Goal: Find specific page/section: Find specific page/section

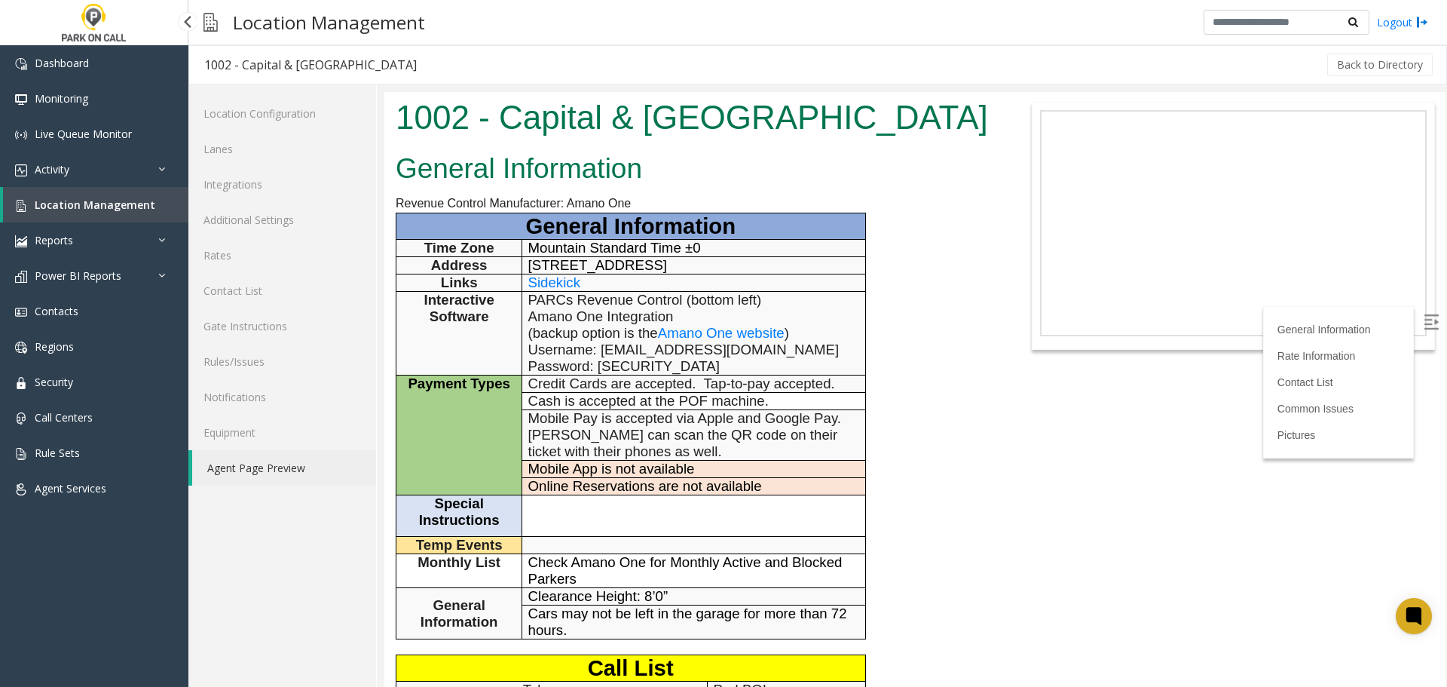
scroll to position [678, 0]
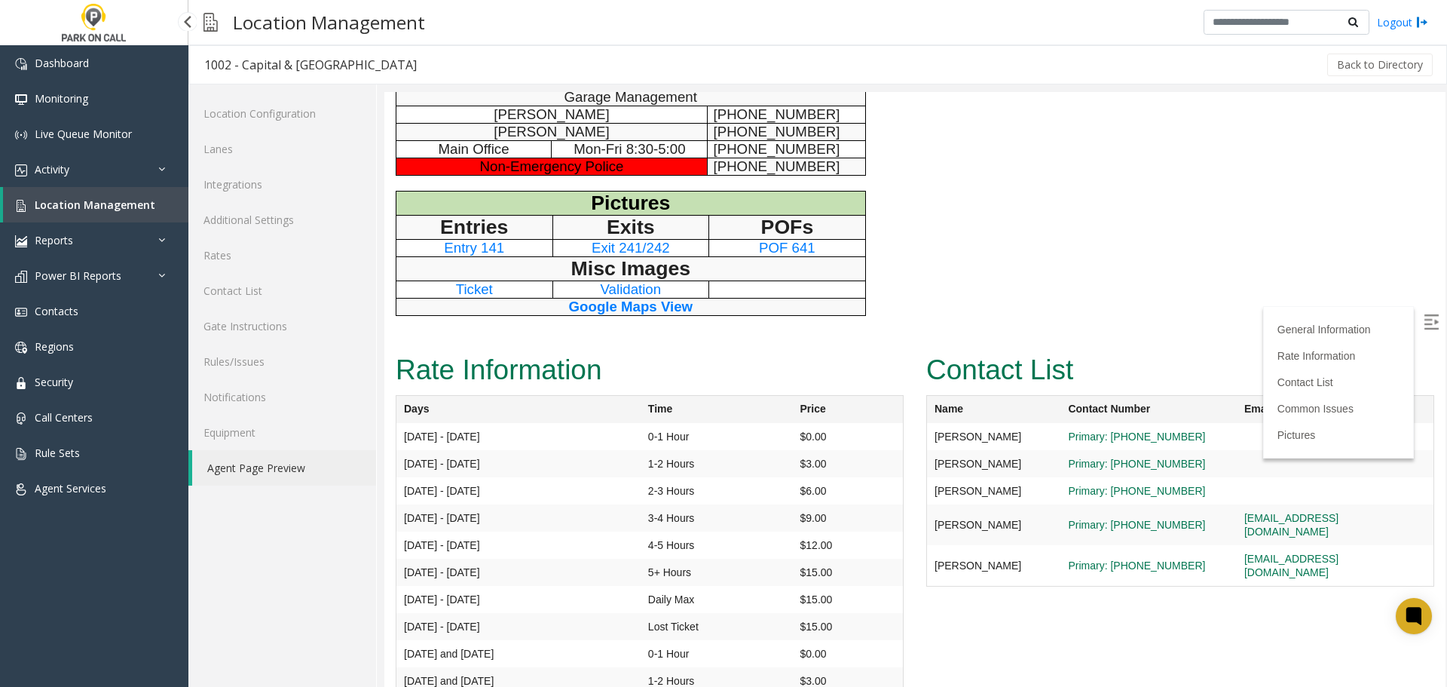
click at [123, 209] on span "Location Management" at bounding box center [95, 204] width 121 height 14
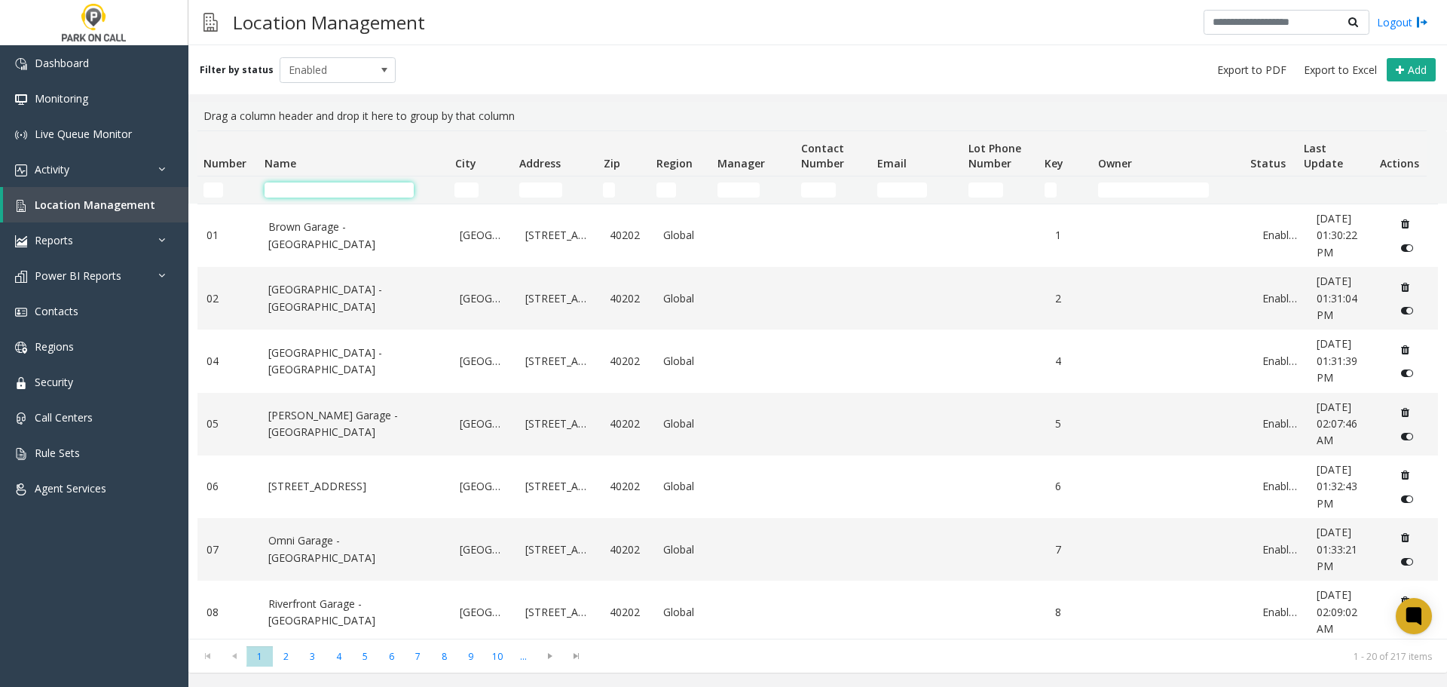
click at [355, 189] on input "Name Filter" at bounding box center [339, 189] width 149 height 15
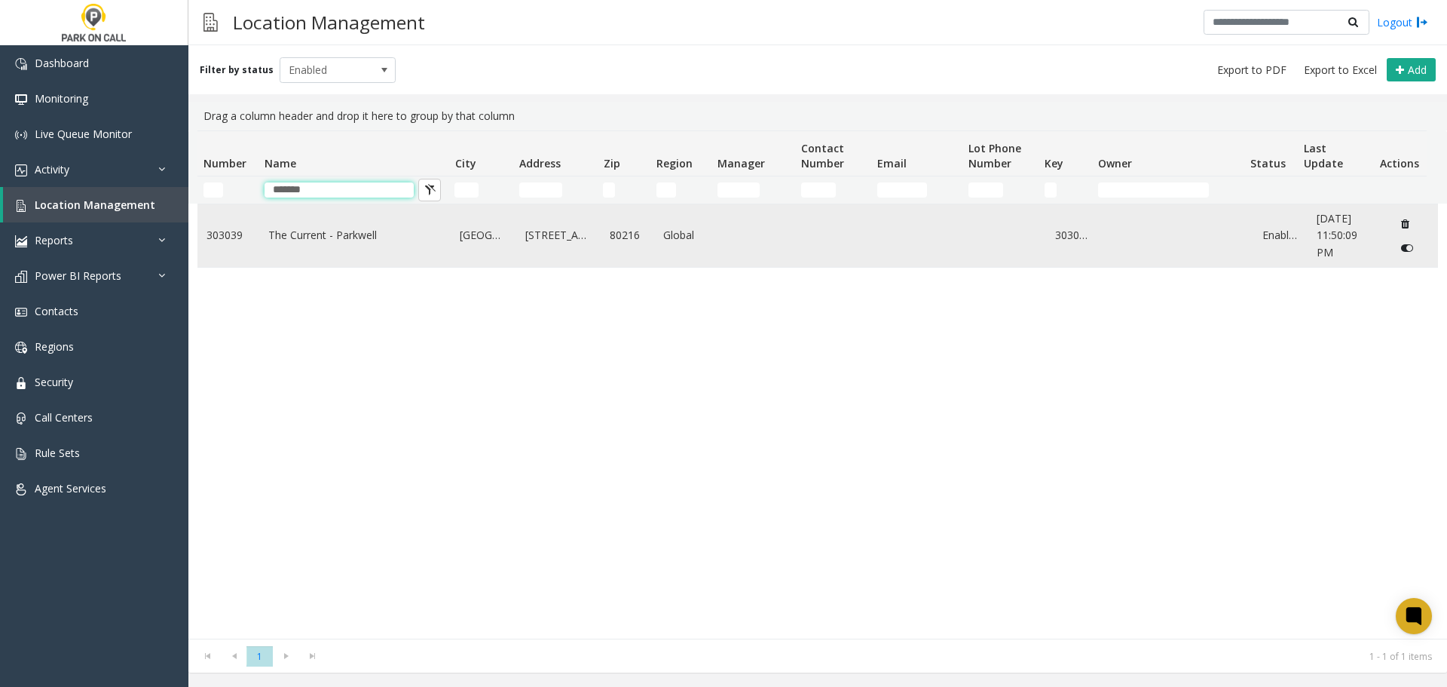
type input "*******"
click at [294, 238] on link "The Current - Parkwell" at bounding box center [355, 235] width 174 height 17
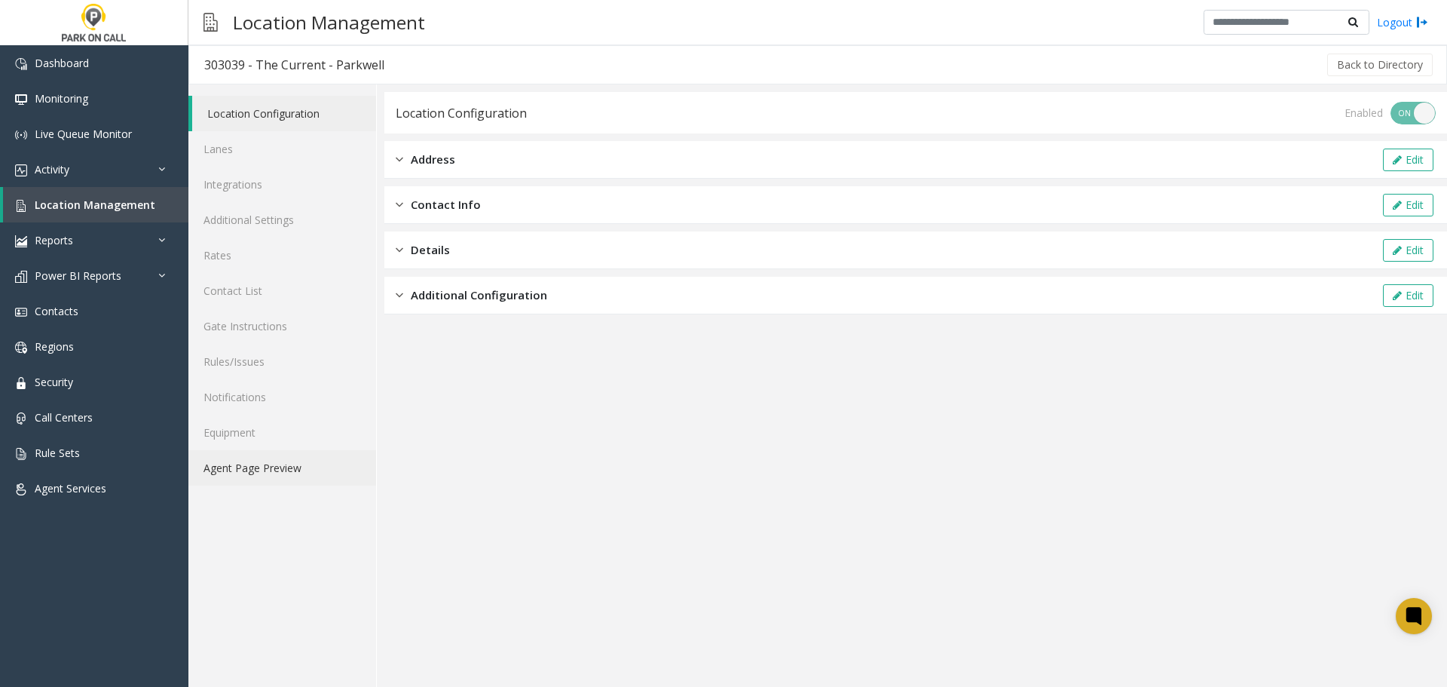
click at [292, 467] on link "Agent Page Preview" at bounding box center [282, 467] width 188 height 35
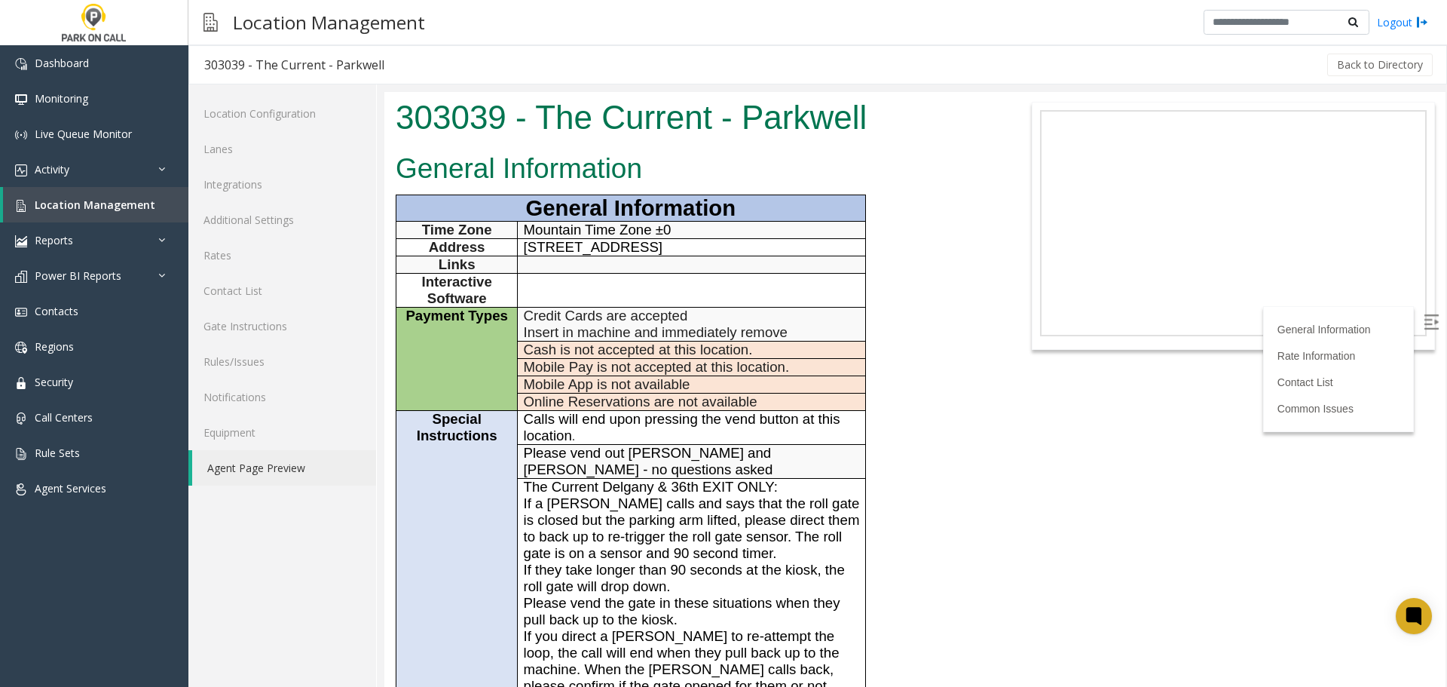
scroll to position [226, 0]
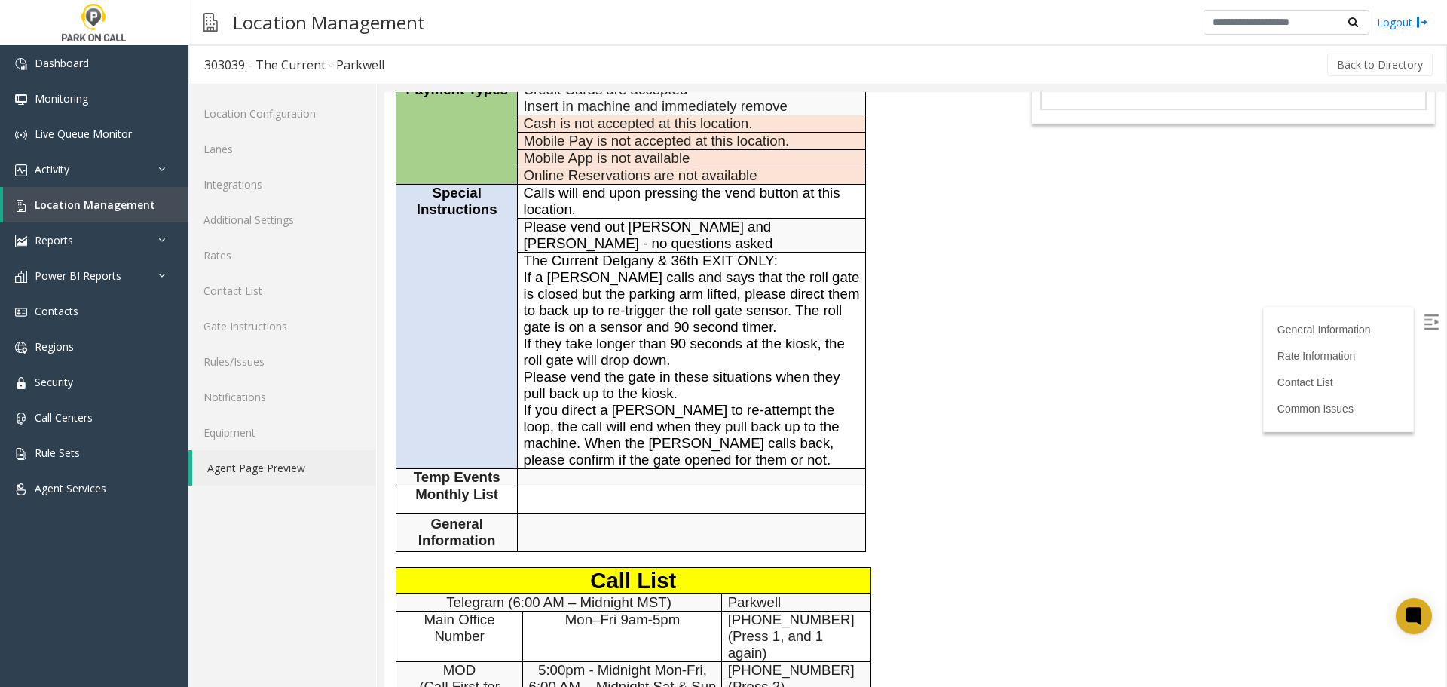
click at [925, 384] on h3 "General Information Time Zone Mountain Time Zone ±0 Address [STREET_ADDRESS] Li…" at bounding box center [694, 259] width 596 height 583
